Goal: Complete application form

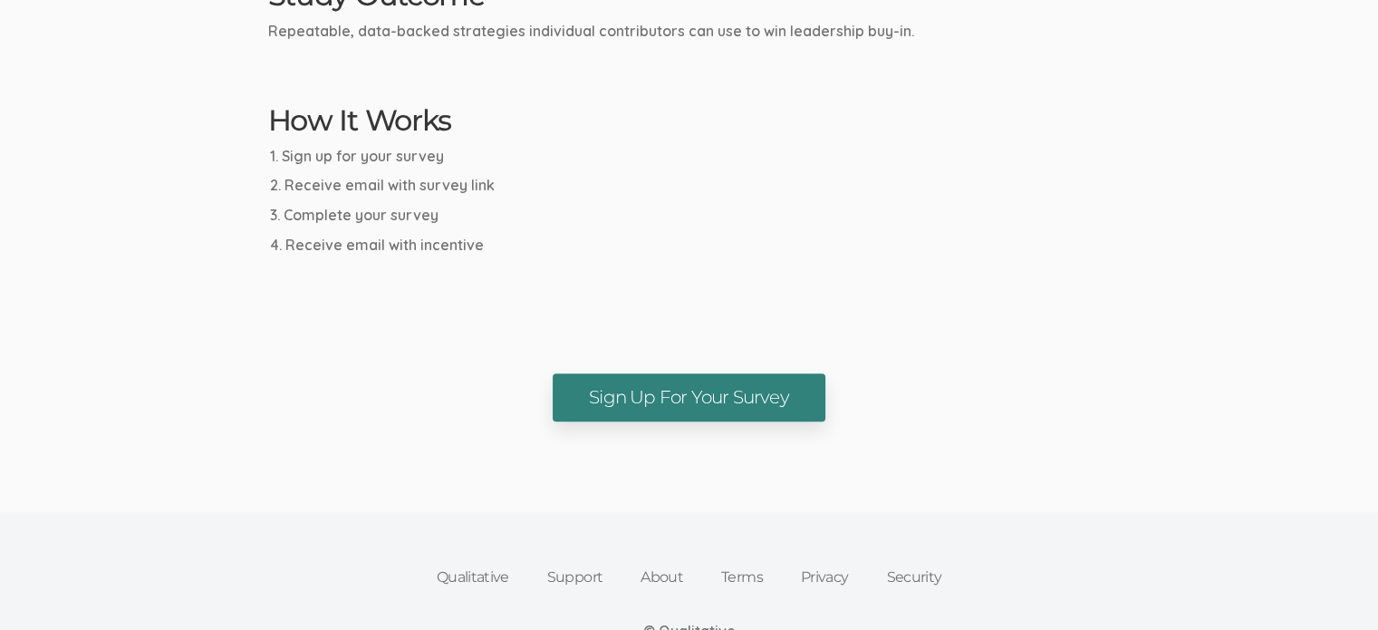
click at [668, 395] on link "Sign Up For Your Survey" at bounding box center [689, 397] width 273 height 48
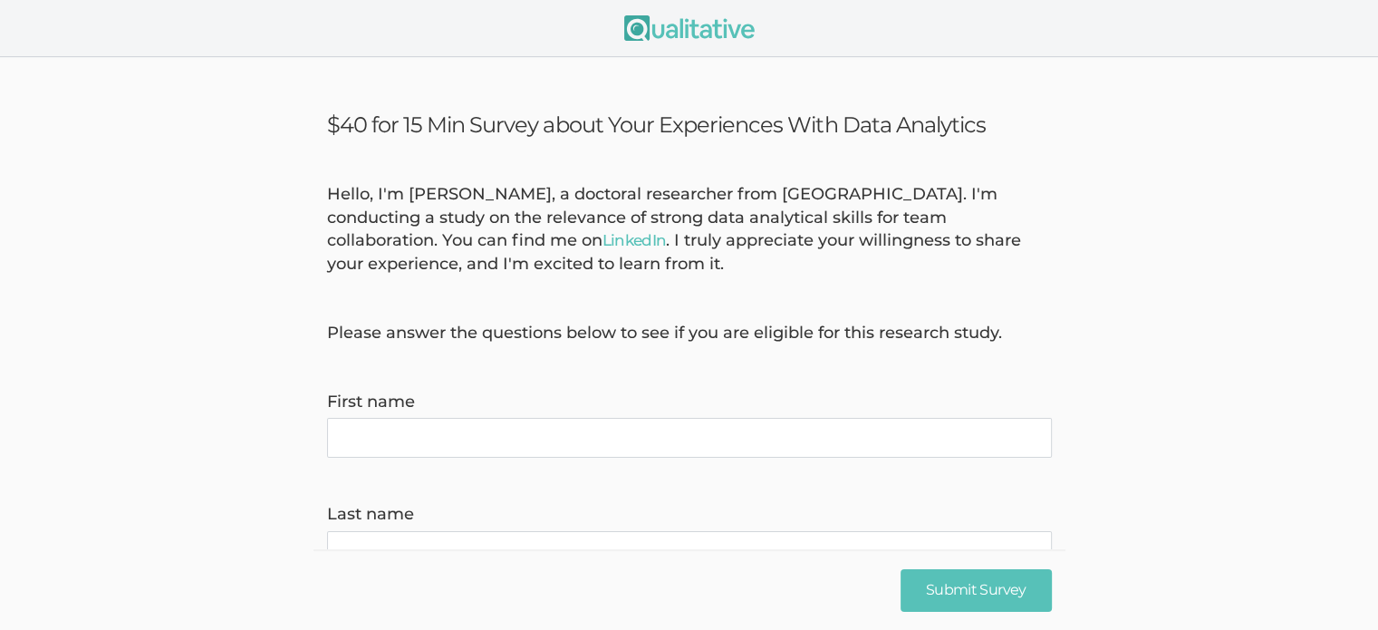
click at [587, 427] on name "First name" at bounding box center [689, 438] width 725 height 40
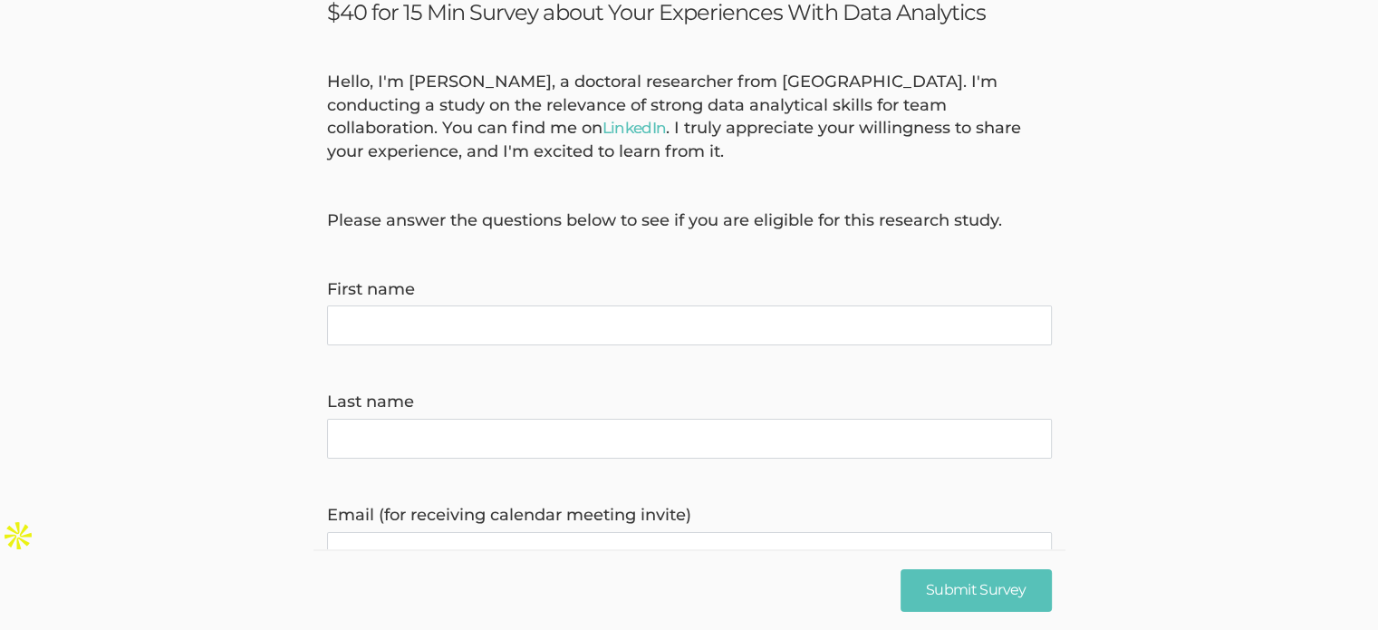
scroll to position [114, 0]
click at [519, 332] on name "First name" at bounding box center [689, 323] width 725 height 40
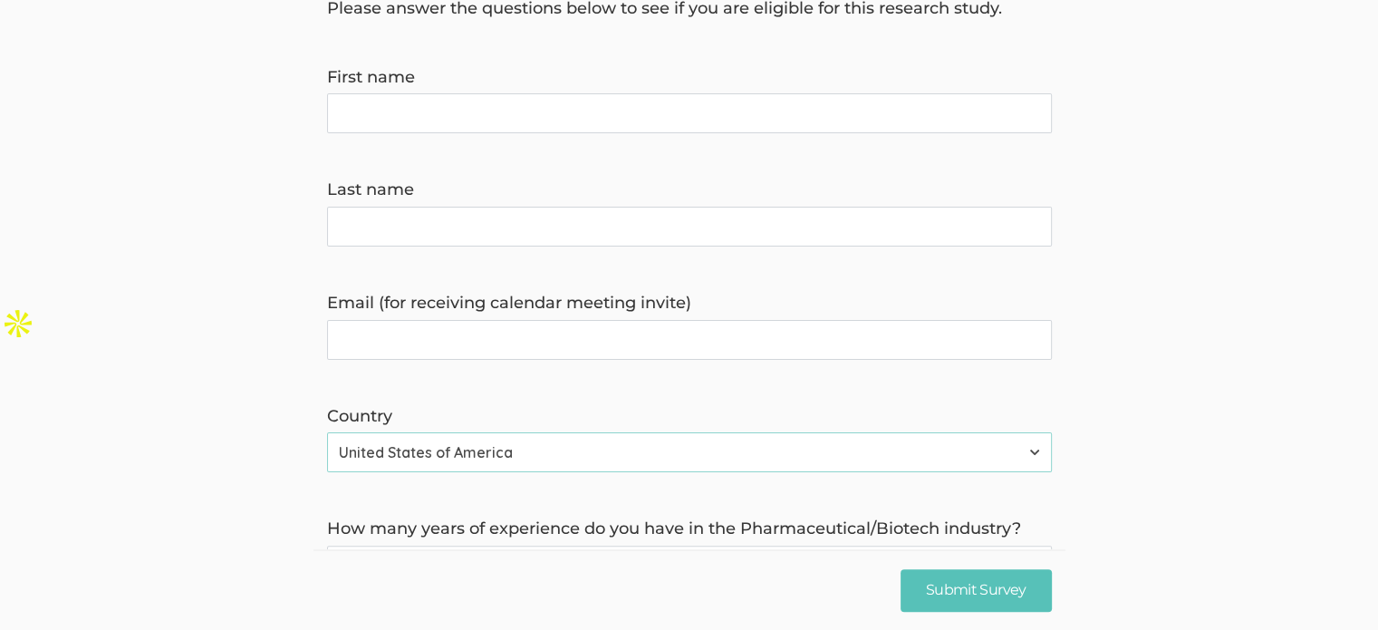
scroll to position [355, 0]
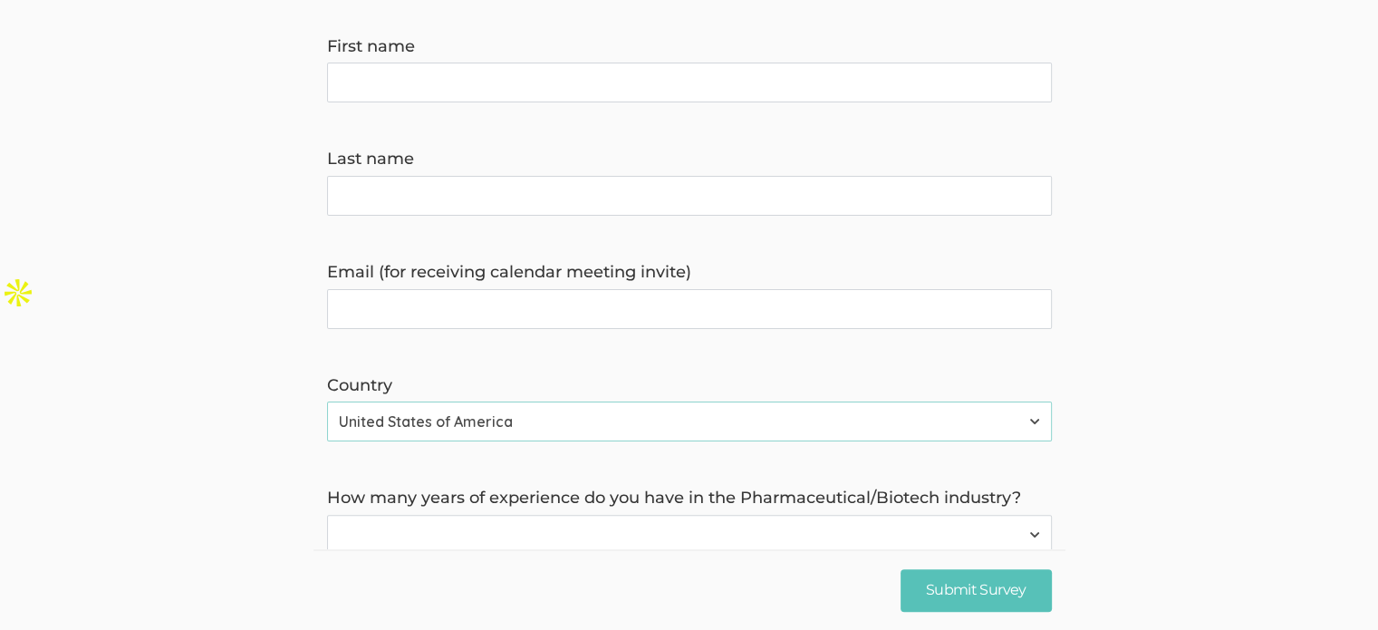
type name "M"
type name "Selvi"
type name "[PERSON_NAME]"
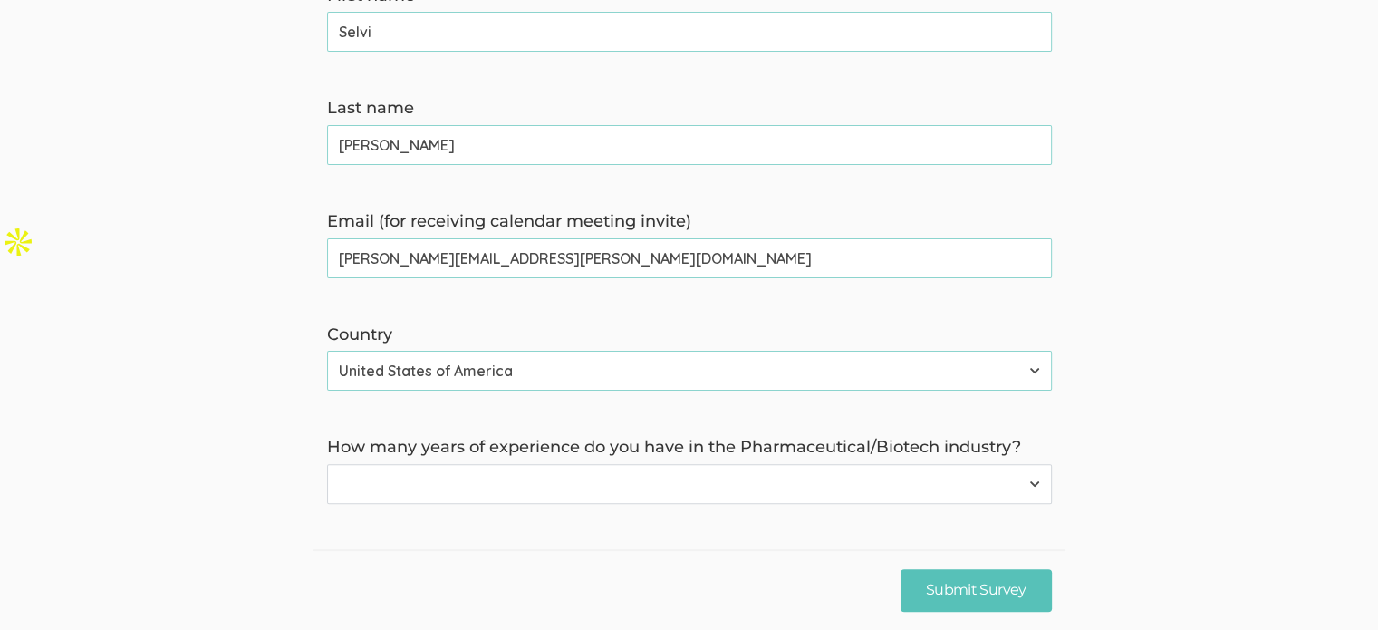
click at [544, 476] on select "None 1-4 years 5+ years" at bounding box center [689, 484] width 725 height 40
click at [472, 255] on invite\) "mrunal.suryavanshi@gmail.com" at bounding box center [689, 258] width 725 height 40
type invite\) "mrunal.suryavanshi022000@gmail.com"
click at [967, 486] on select "None 1-4 years 5+ years" at bounding box center [689, 484] width 725 height 40
select select "1"
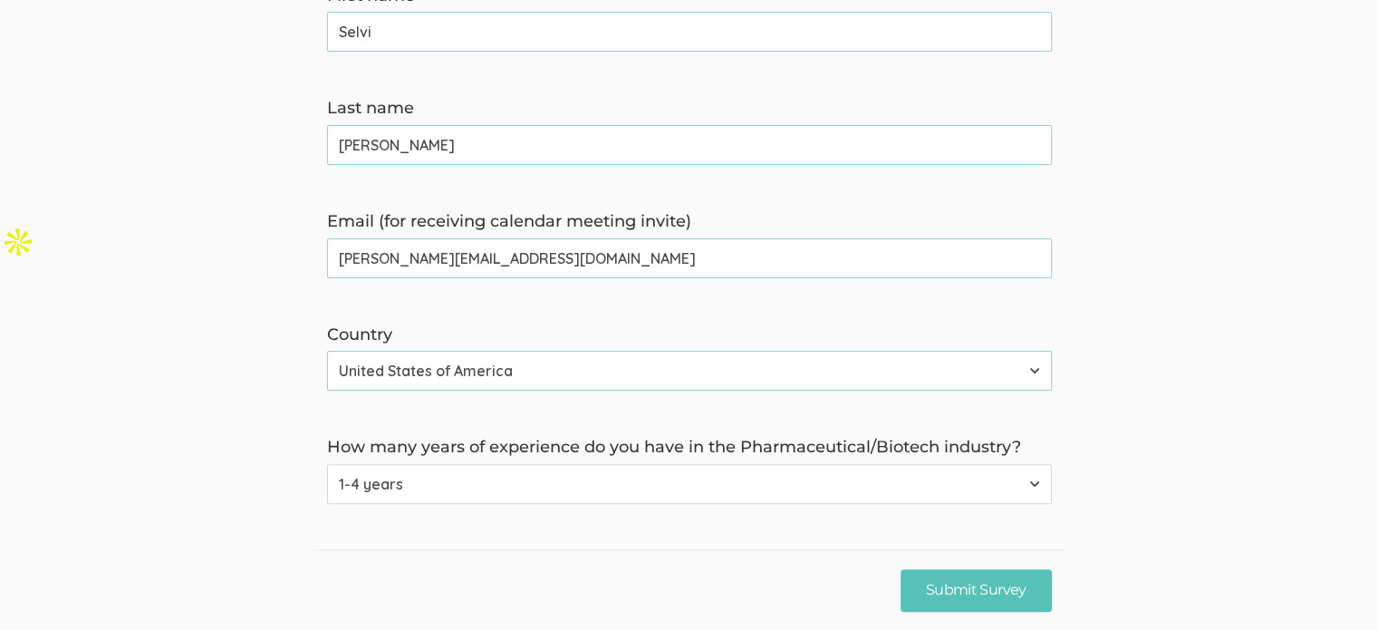
click at [327, 464] on select "None 1-4 years 5+ years" at bounding box center [689, 484] width 725 height 40
click at [998, 603] on input "Submit Survey" at bounding box center [975, 590] width 151 height 43
